Goal: Task Accomplishment & Management: Manage account settings

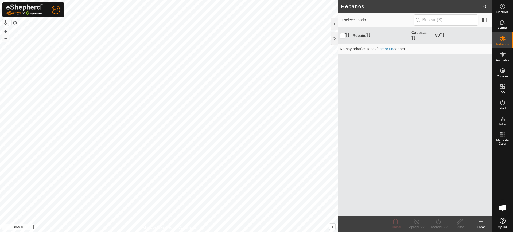
scroll to position [416, 0]
click at [55, 8] on span "M2" at bounding box center [55, 10] width 5 height 6
click at [79, 44] on link "Cerrar sesión" at bounding box center [80, 42] width 53 height 9
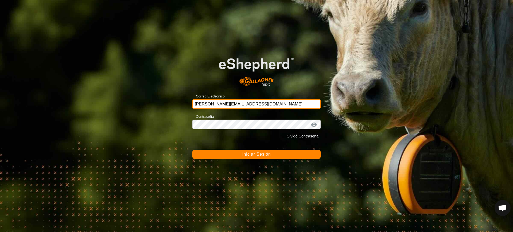
click at [274, 105] on input "[PERSON_NAME][EMAIL_ADDRESS][DOMAIN_NAME]" at bounding box center [256, 104] width 128 height 10
type input "[EMAIL_ADDRESS][DOMAIN_NAME]"
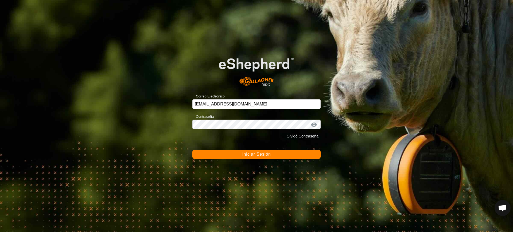
click at [272, 154] on button "Iniciar Sesión" at bounding box center [256, 154] width 128 height 9
